Goal: Navigation & Orientation: Find specific page/section

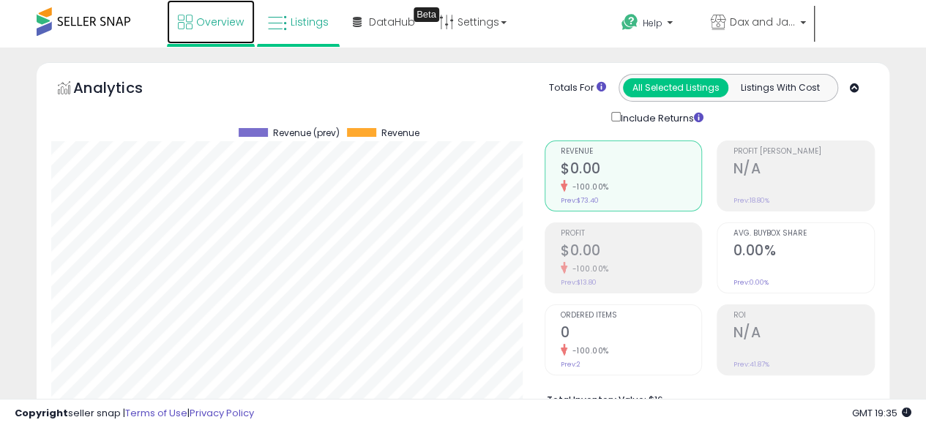
click at [199, 17] on span "Overview" at bounding box center [220, 22] width 48 height 15
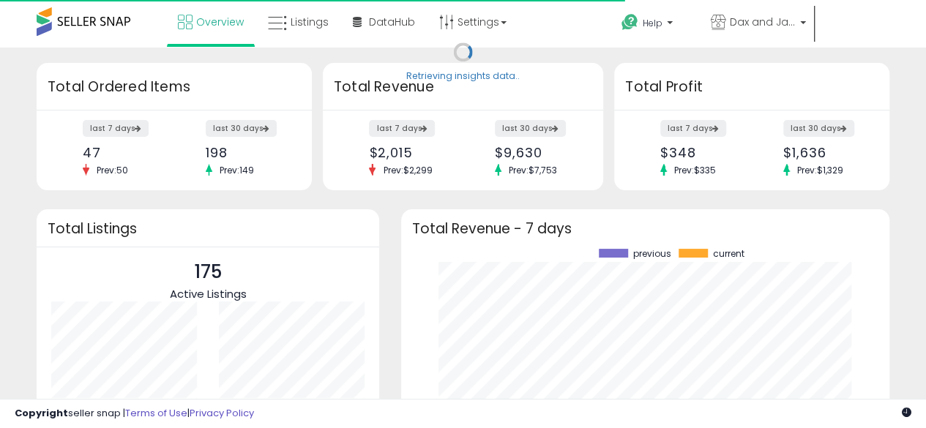
scroll to position [203, 459]
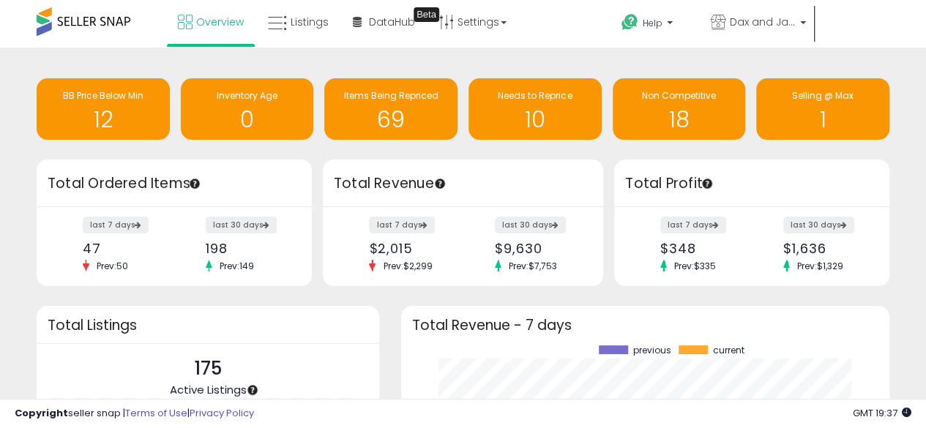
click at [92, 16] on span at bounding box center [84, 21] width 94 height 29
click at [104, 21] on span at bounding box center [84, 21] width 94 height 29
click at [89, 20] on span at bounding box center [84, 21] width 94 height 29
